Goal: Information Seeking & Learning: Understand process/instructions

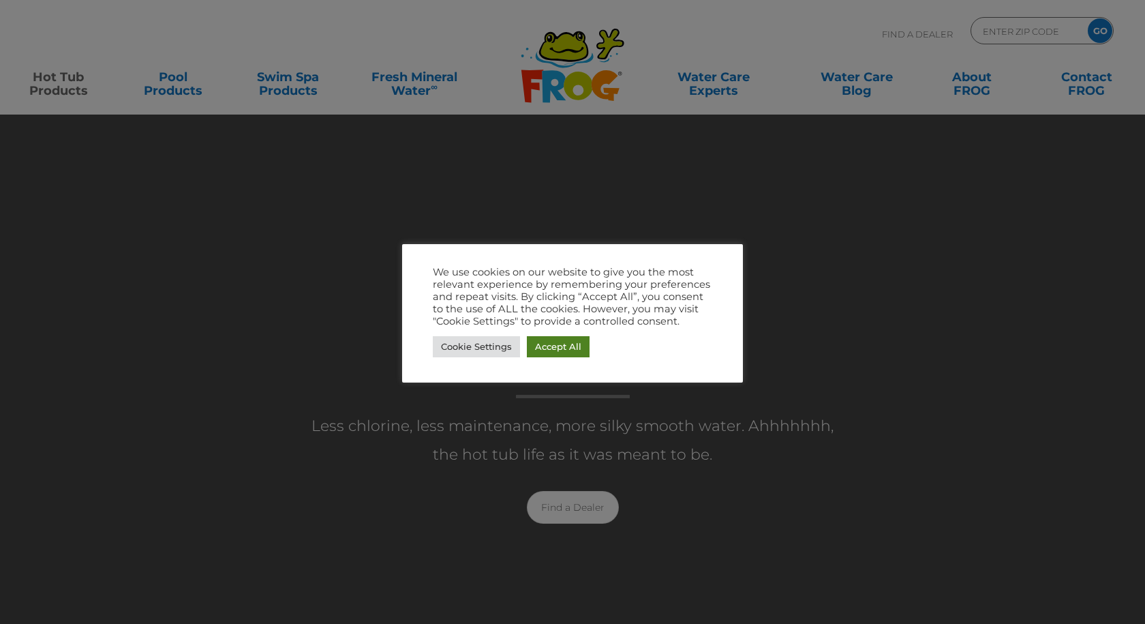
click at [557, 348] on link "Accept All" at bounding box center [558, 346] width 63 height 21
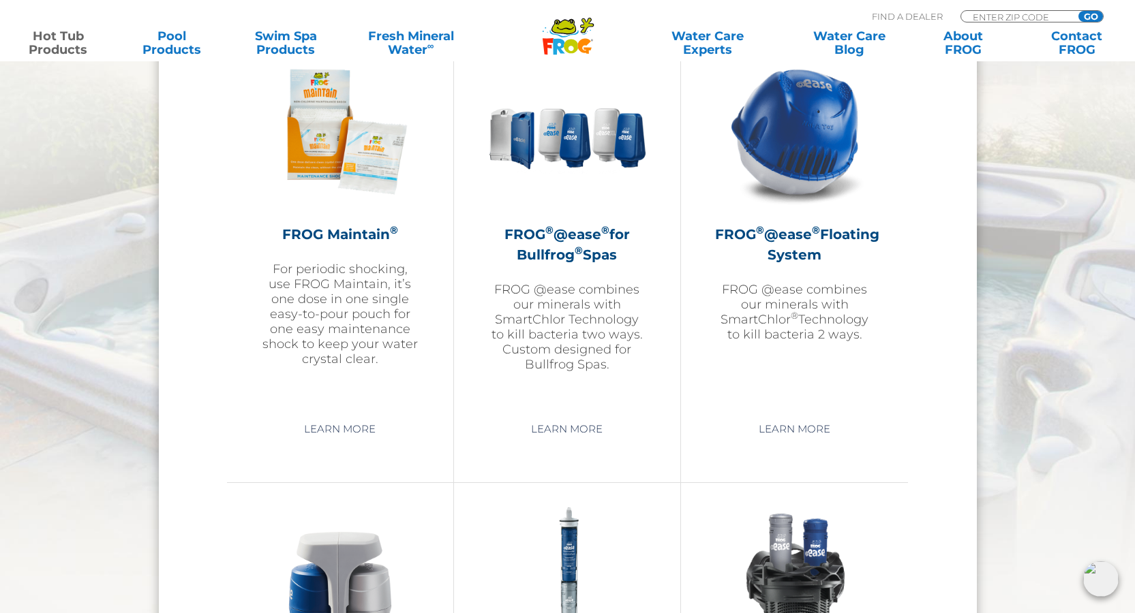
scroll to position [1567, 0]
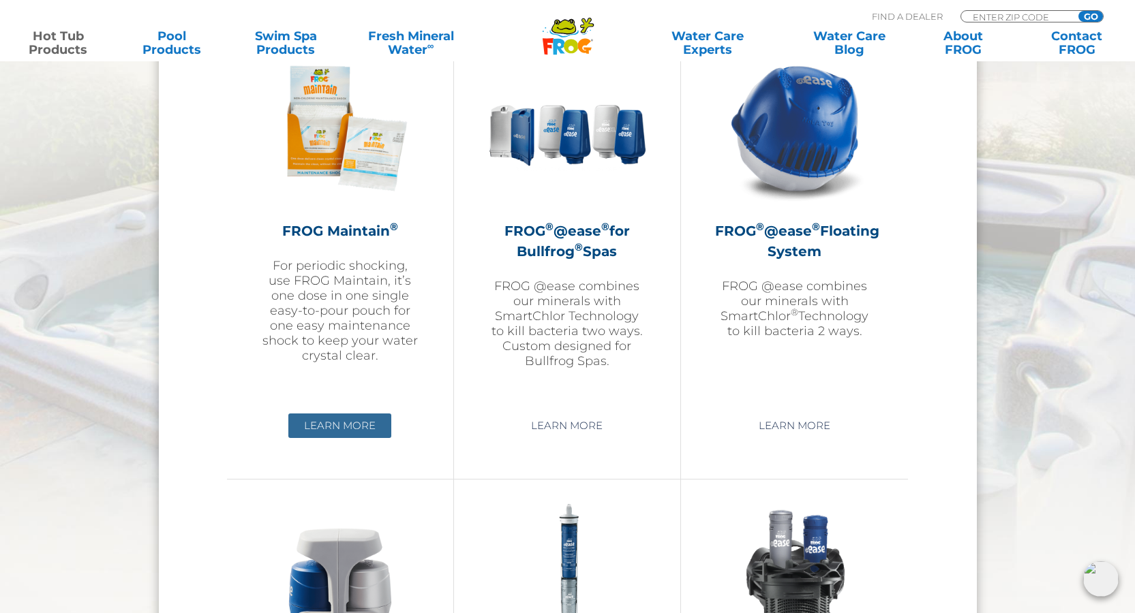
click at [343, 427] on link "Learn More" at bounding box center [339, 426] width 103 height 25
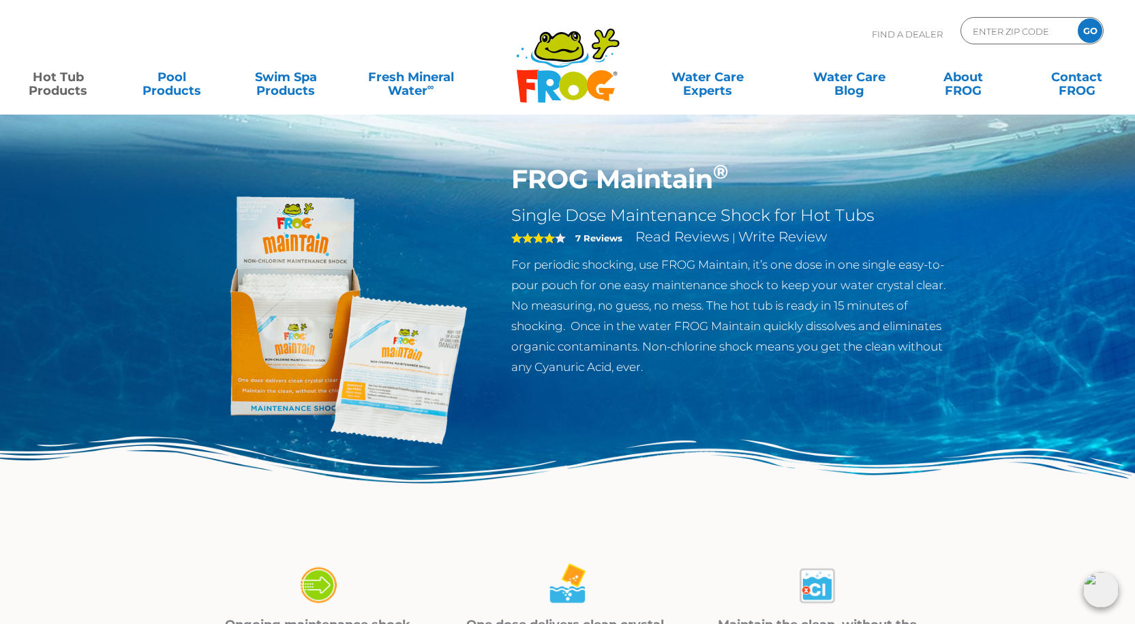
click at [558, 236] on span "4" at bounding box center [538, 237] width 55 height 11
click at [599, 236] on strong "7 Reviews" at bounding box center [598, 237] width 47 height 11
click at [658, 233] on link "Read Reviews" at bounding box center [682, 236] width 94 height 16
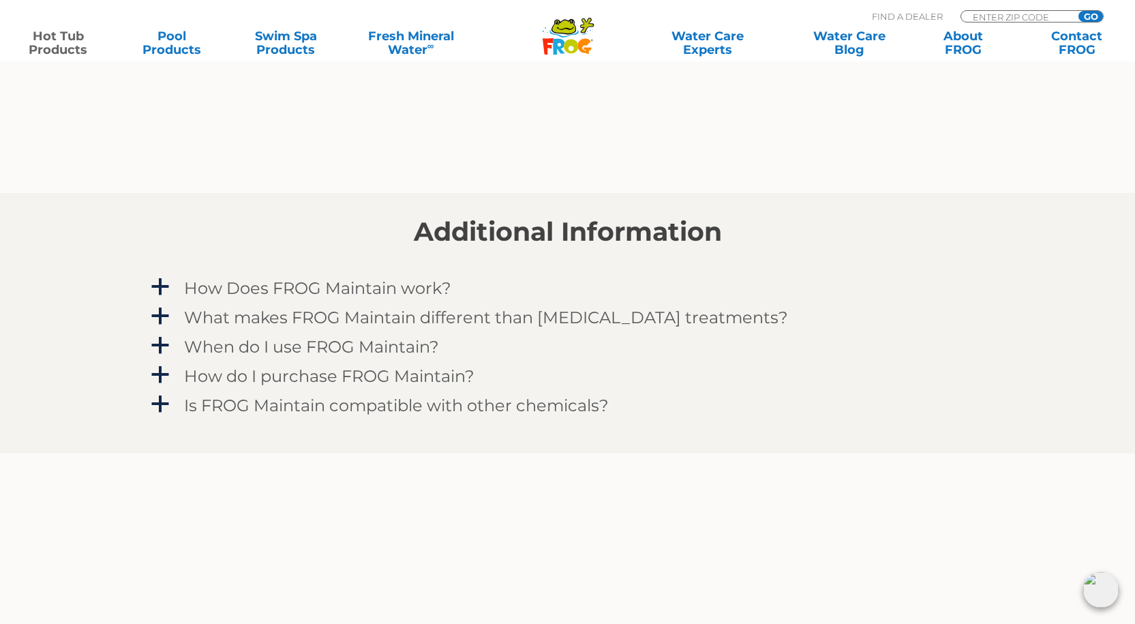
scroll to position [1093, 0]
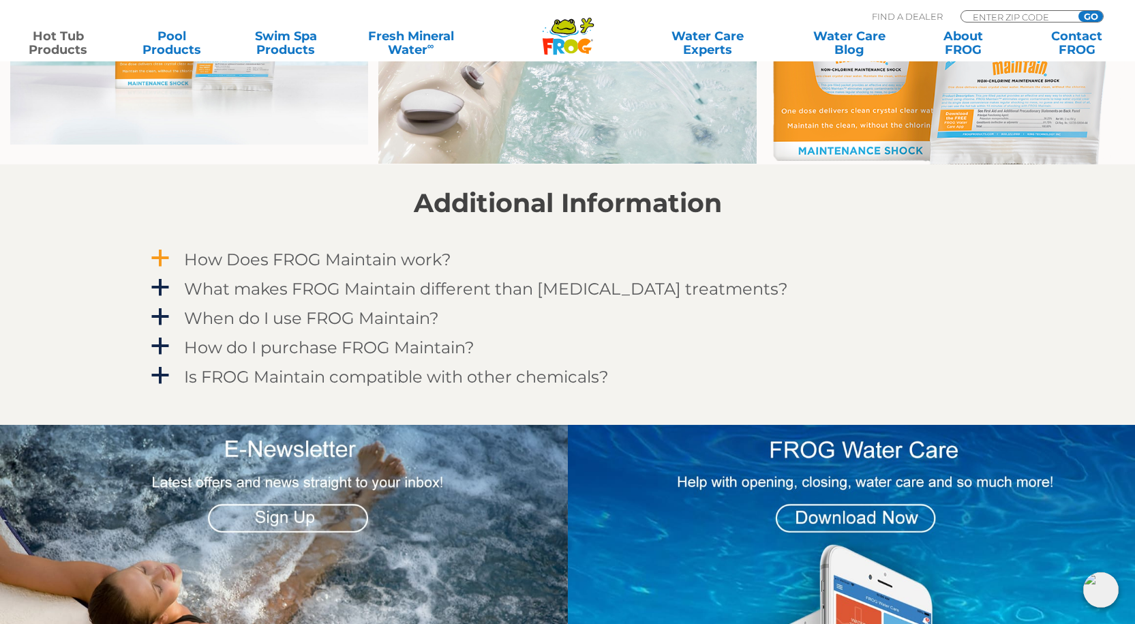
click at [155, 255] on span "a" at bounding box center [160, 258] width 20 height 20
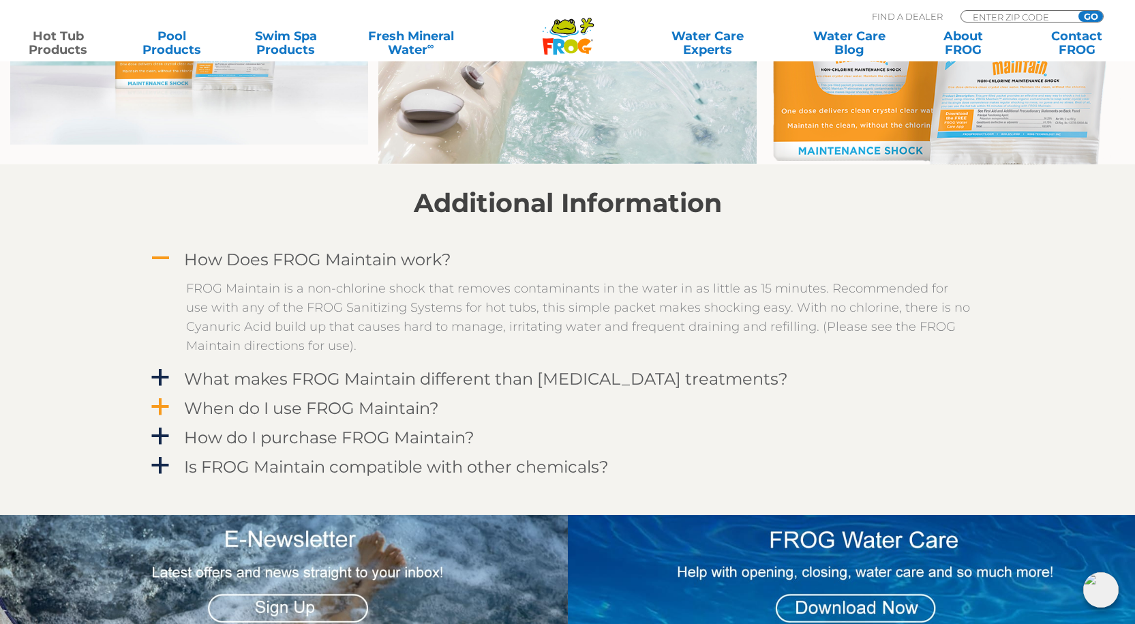
click at [157, 409] on span "a" at bounding box center [160, 407] width 20 height 20
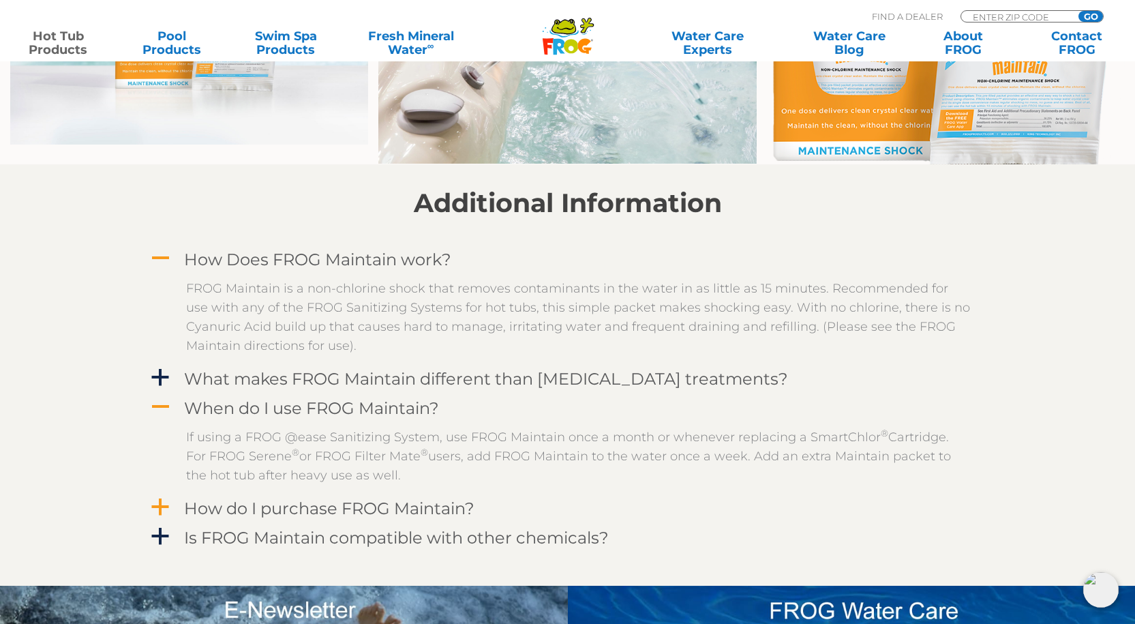
click at [161, 506] on span "a" at bounding box center [160, 507] width 20 height 20
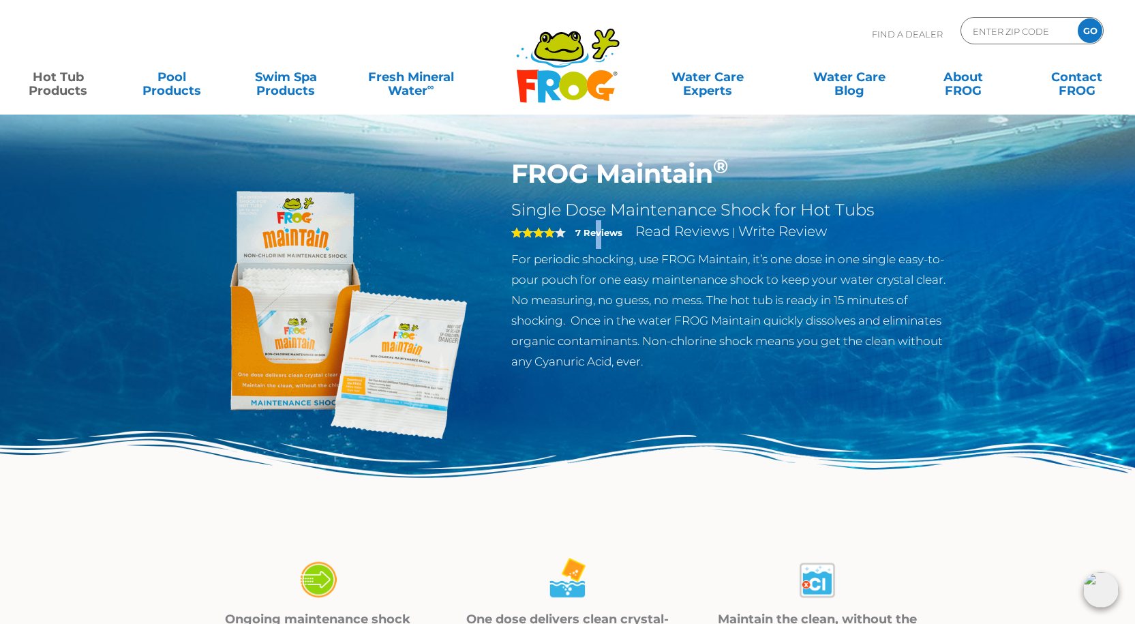
scroll to position [0, 0]
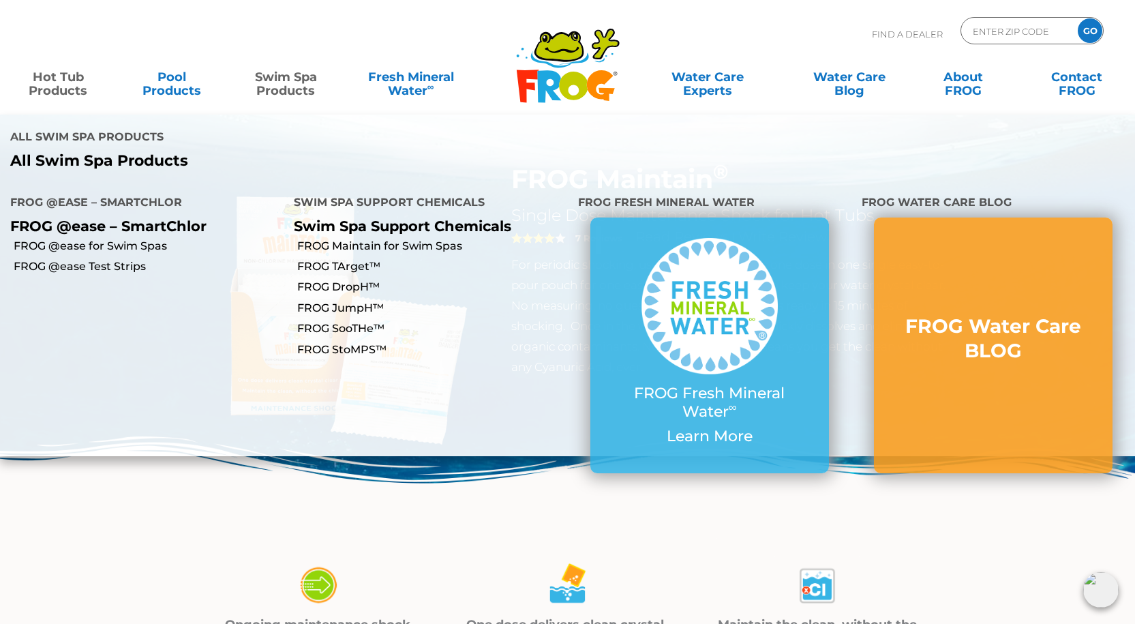
click at [52, 152] on p "All Swim Spa Products" at bounding box center [283, 161] width 547 height 18
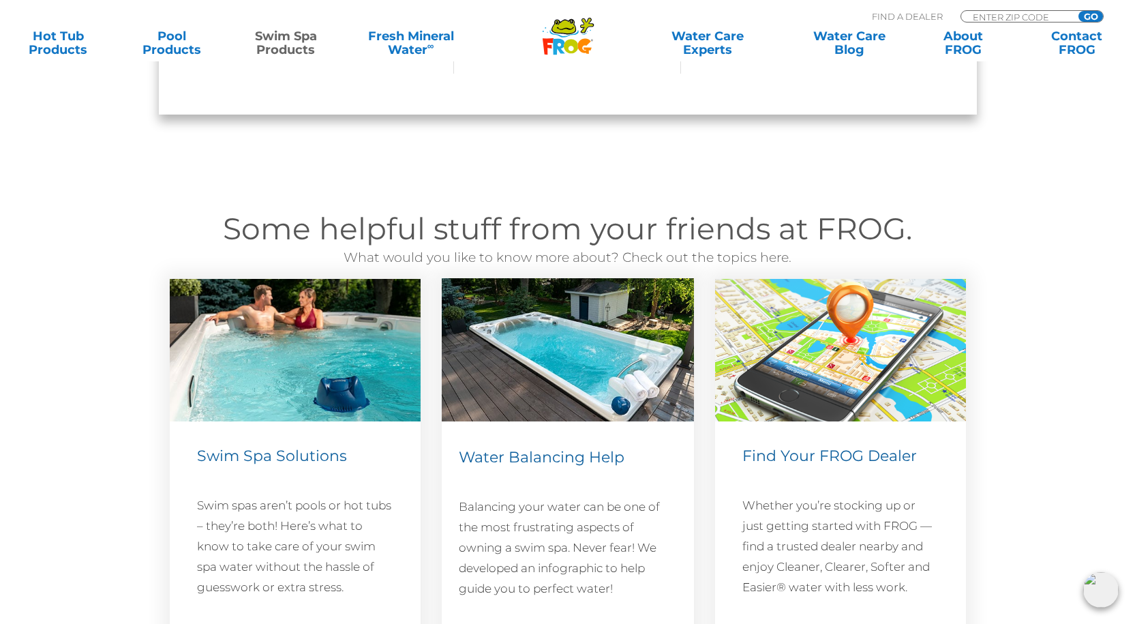
scroll to position [1635, 0]
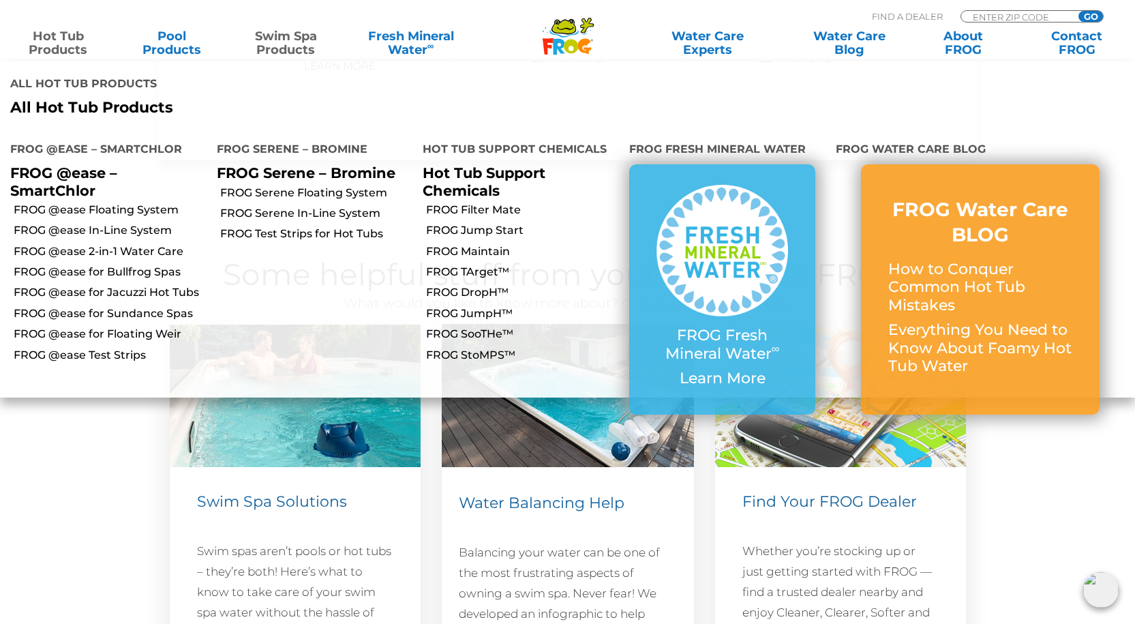
click at [55, 48] on link "Hot Tub Products" at bounding box center [58, 42] width 89 height 27
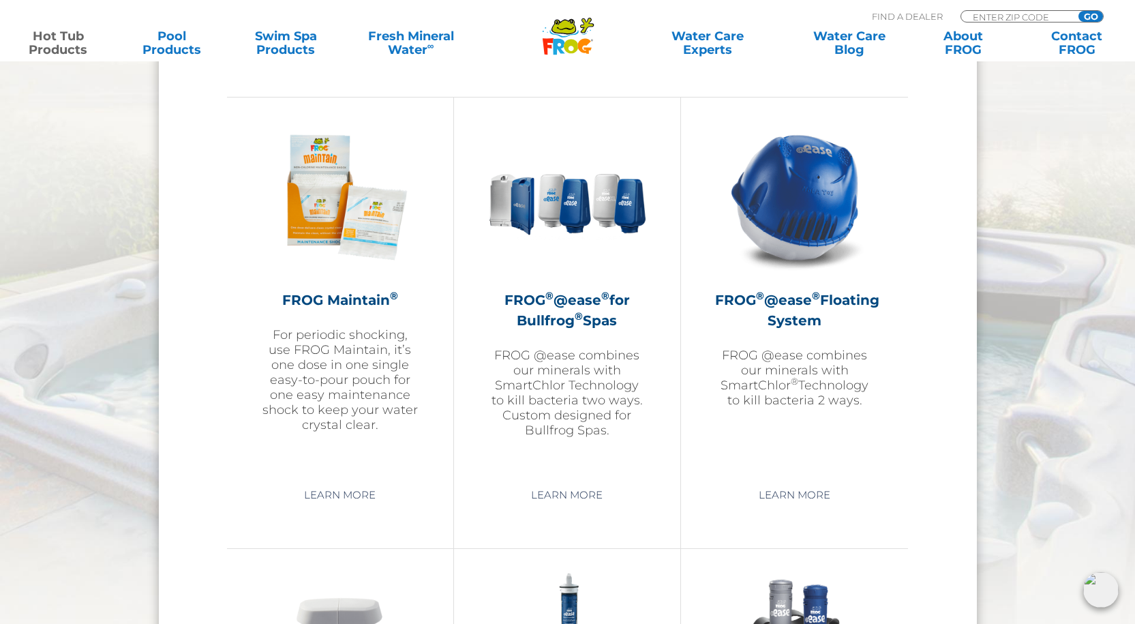
scroll to position [1499, 0]
click at [799, 496] on link "Learn More" at bounding box center [794, 494] width 103 height 25
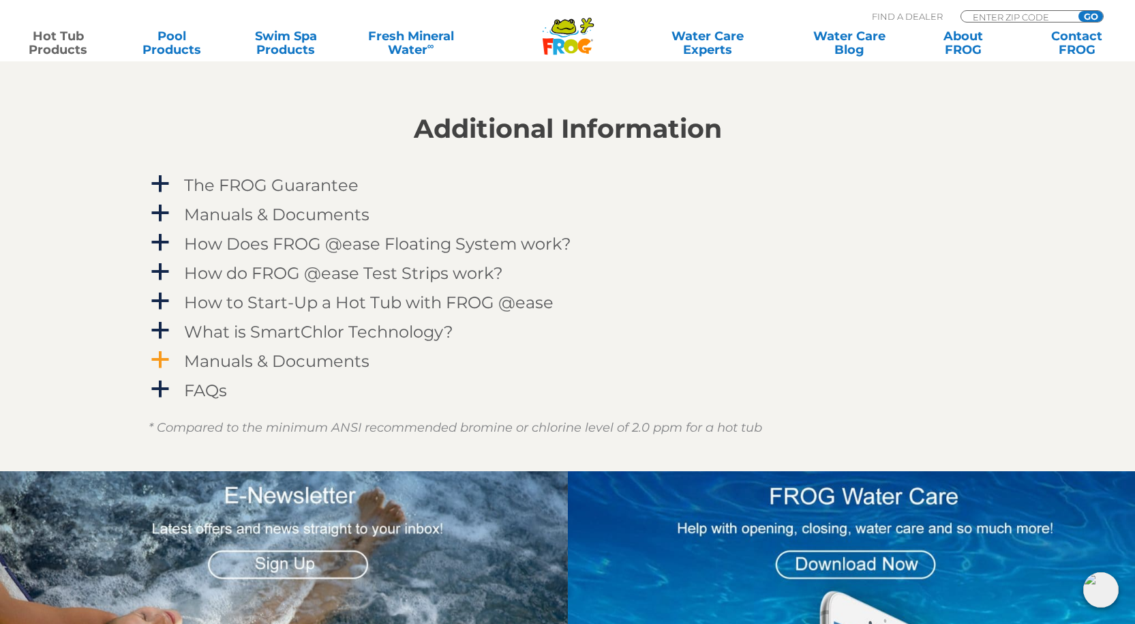
scroll to position [1363, 0]
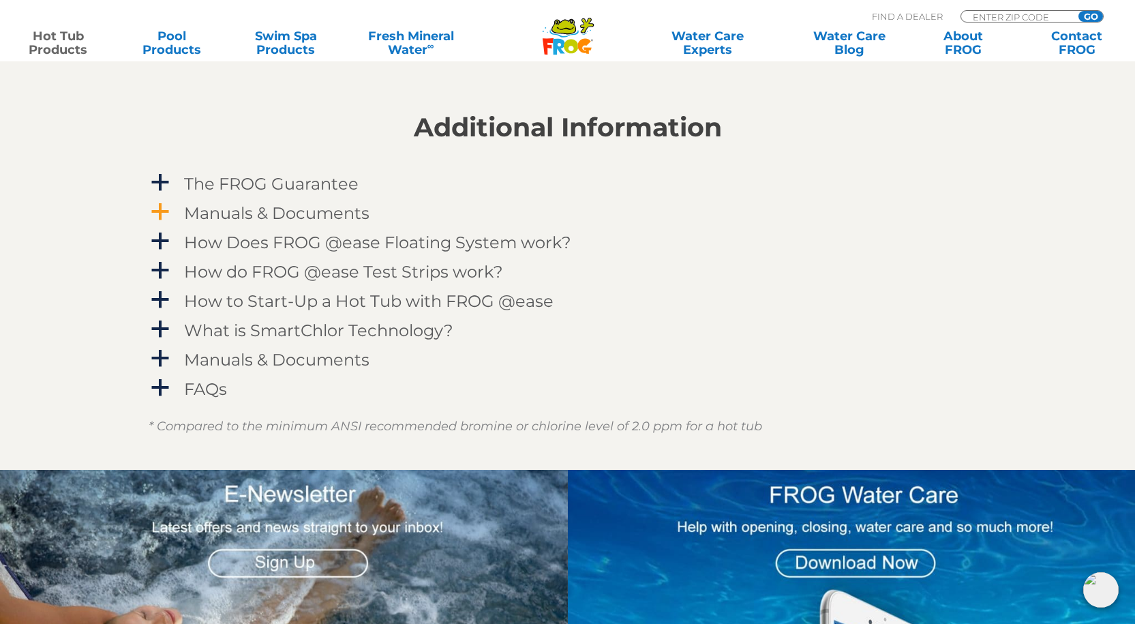
click at [151, 211] on span "a" at bounding box center [160, 212] width 20 height 20
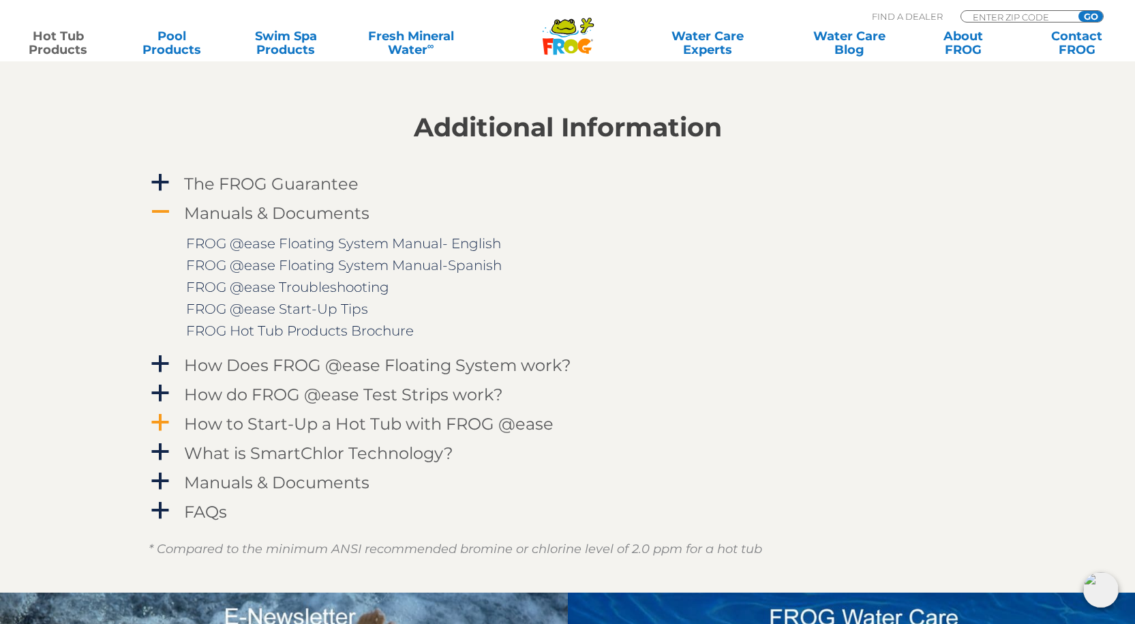
click at [162, 418] on span "a" at bounding box center [160, 422] width 20 height 20
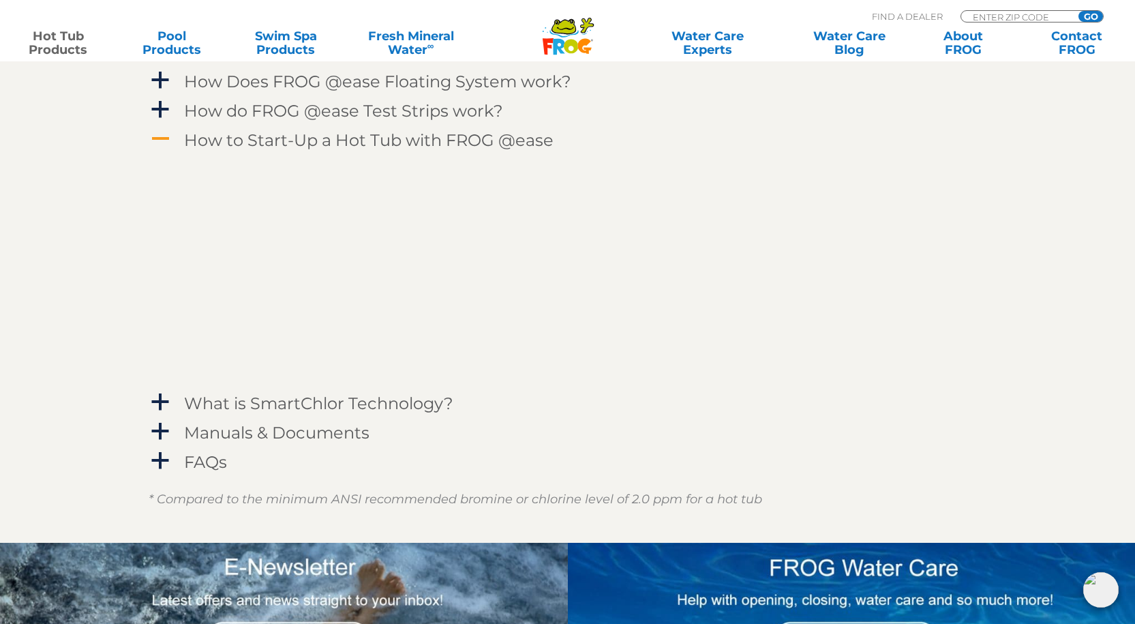
scroll to position [1772, 0]
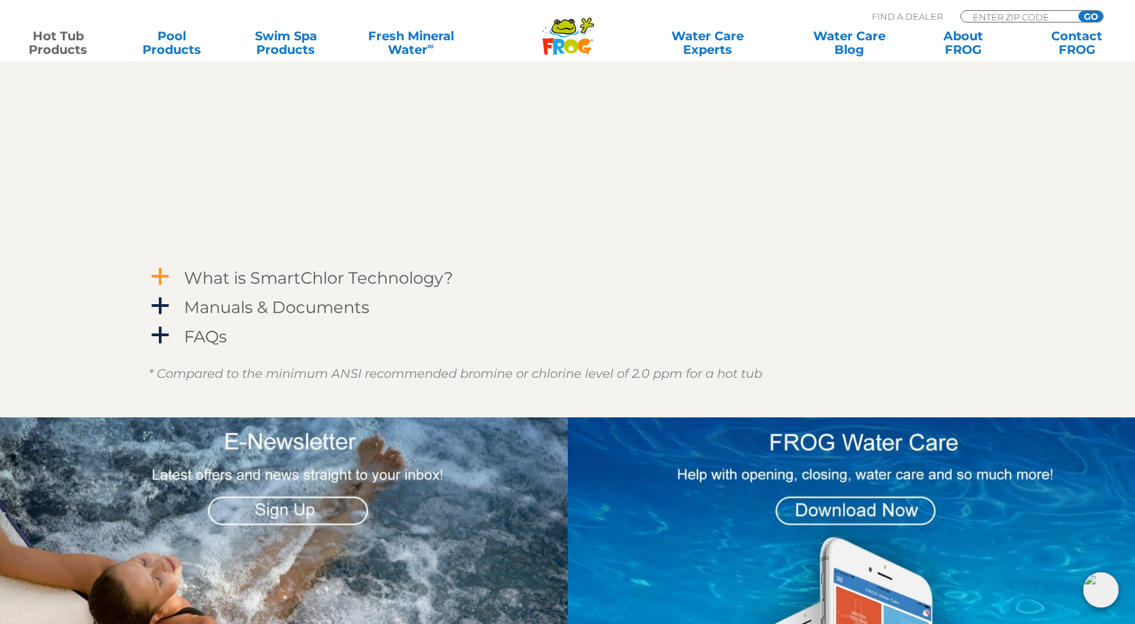
click at [162, 273] on span "a" at bounding box center [160, 276] width 20 height 20
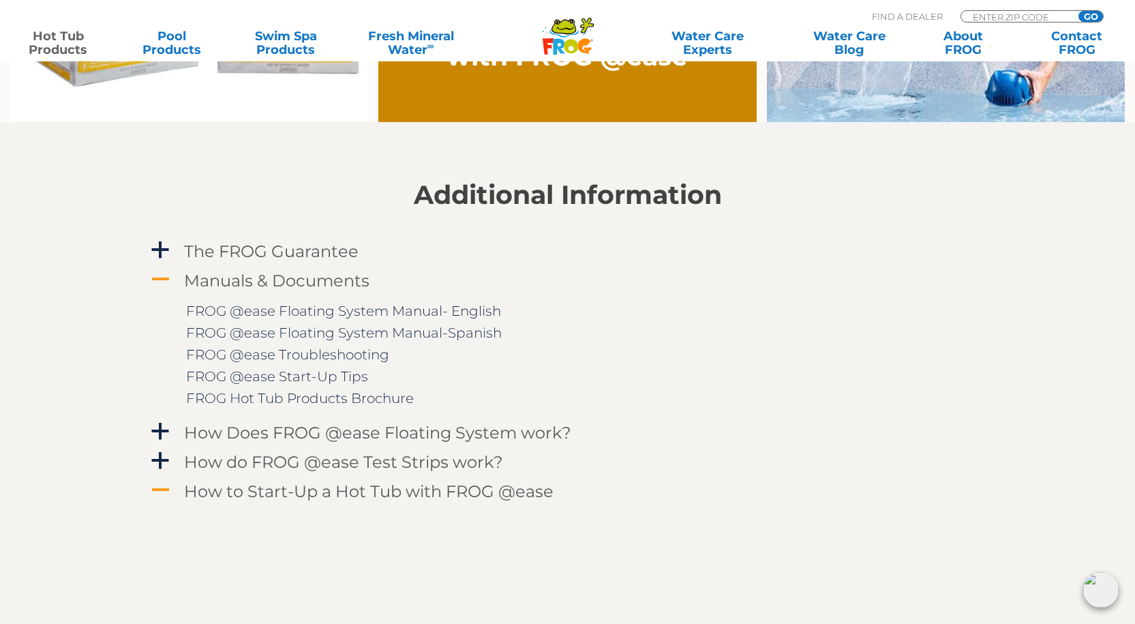
scroll to position [1295, 0]
click at [331, 313] on link "FROG @ease Floating System Manual- English" at bounding box center [343, 311] width 315 height 16
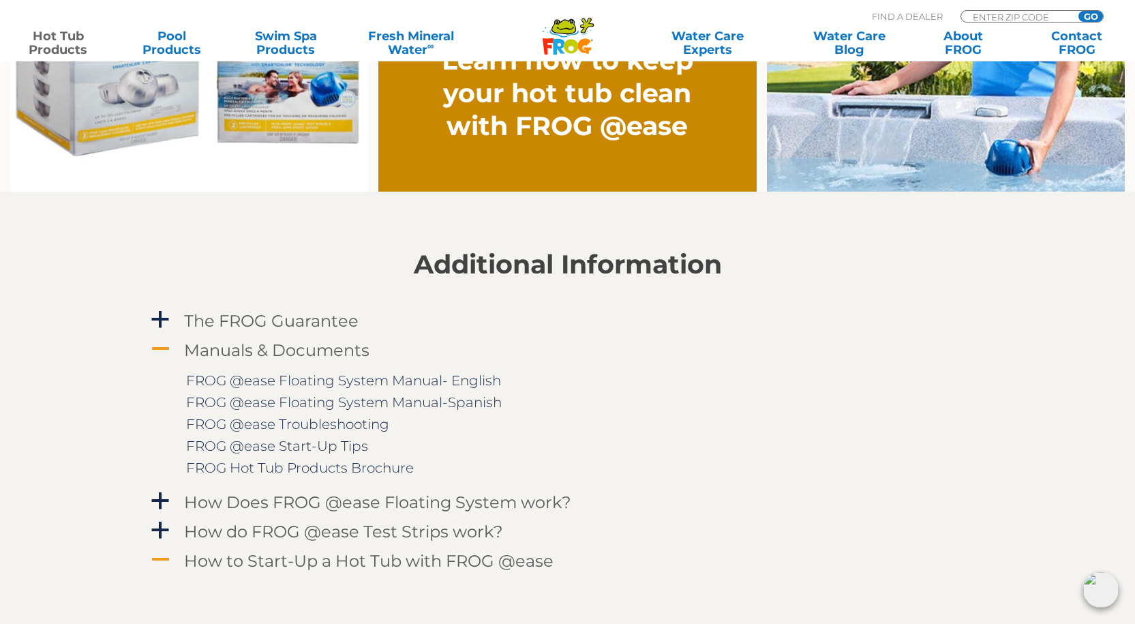
scroll to position [1227, 0]
